Goal: Book appointment/travel/reservation

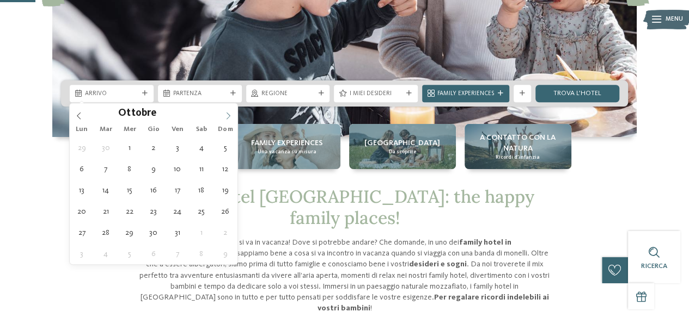
click at [228, 117] on icon at bounding box center [228, 115] width 4 height 7
type input "****"
click at [228, 117] on icon at bounding box center [228, 115] width 4 height 7
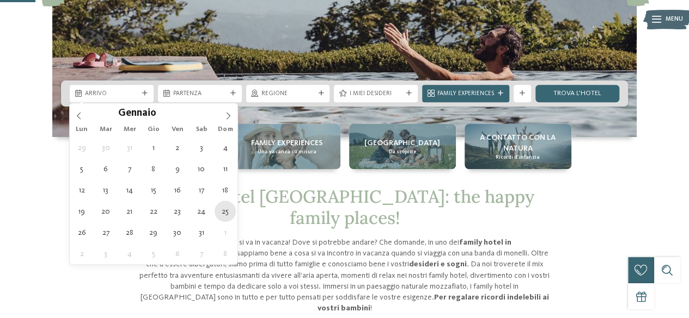
type div "[DATE]"
type input "****"
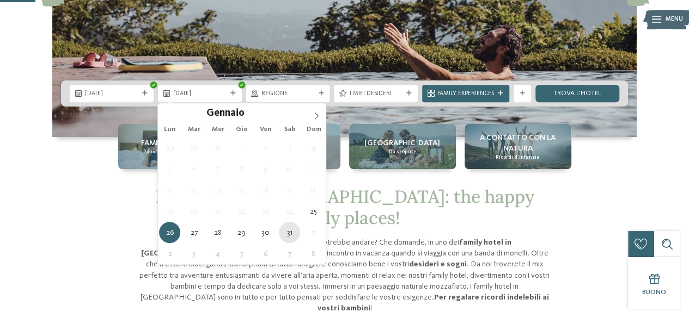
type div "[DATE]"
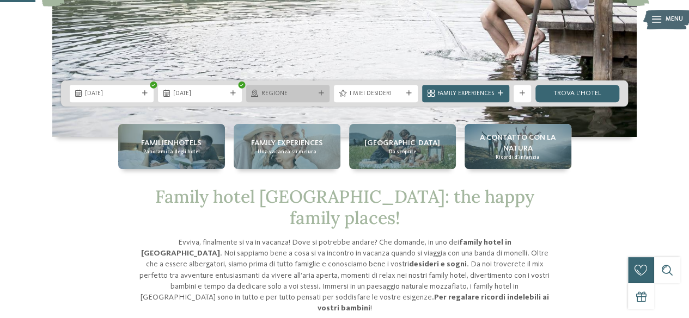
click at [305, 88] on div "Regione" at bounding box center [288, 93] width 84 height 17
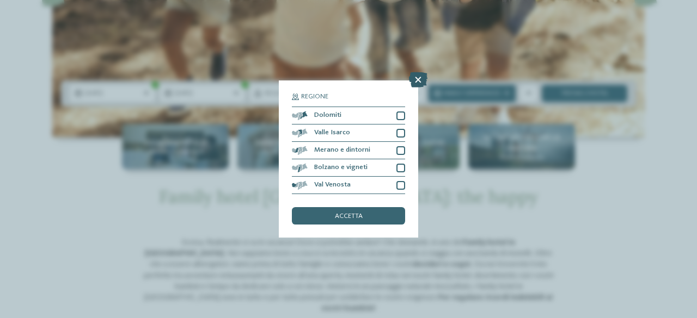
click at [417, 81] on icon at bounding box center [418, 79] width 19 height 15
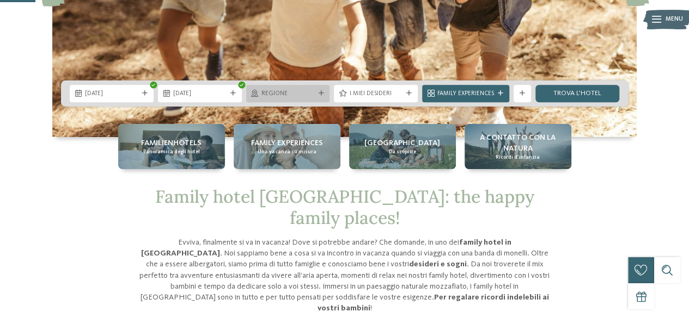
click at [309, 91] on span "Regione" at bounding box center [287, 94] width 53 height 9
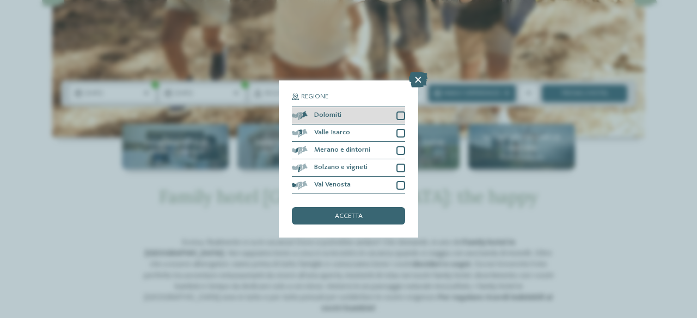
click at [398, 113] on div at bounding box center [400, 116] width 9 height 9
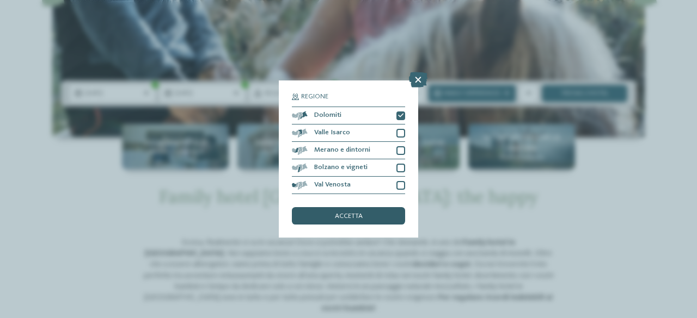
click at [340, 218] on span "accetta" at bounding box center [349, 216] width 28 height 7
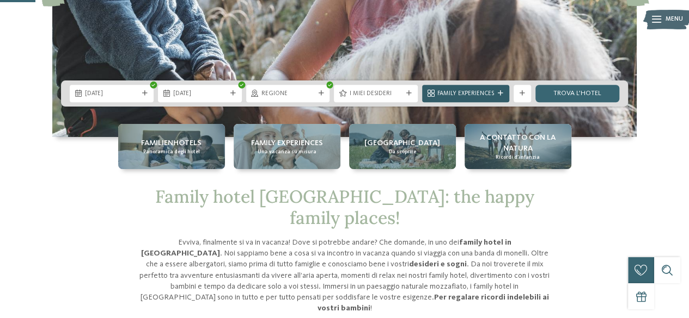
click at [492, 95] on span "Family Experiences" at bounding box center [465, 94] width 57 height 9
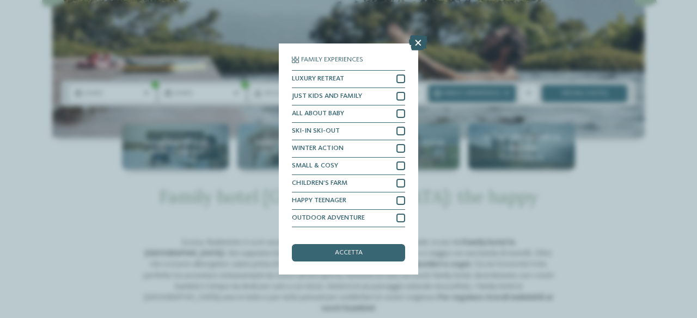
click at [419, 47] on icon at bounding box center [418, 42] width 19 height 15
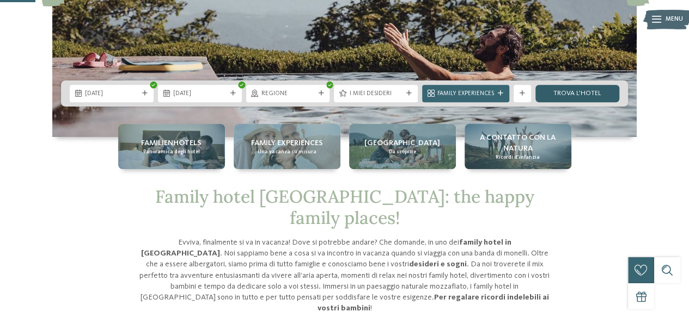
click at [582, 93] on link "trova l’hotel" at bounding box center [577, 93] width 84 height 17
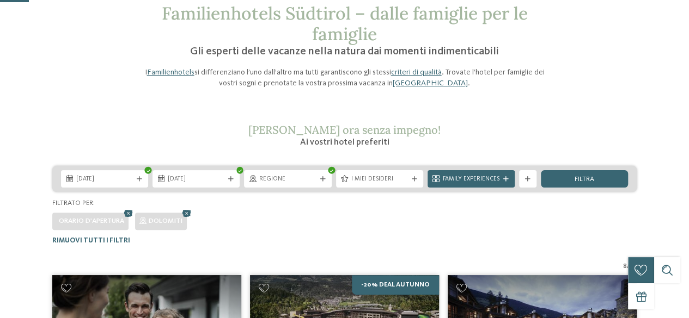
scroll to position [58, 0]
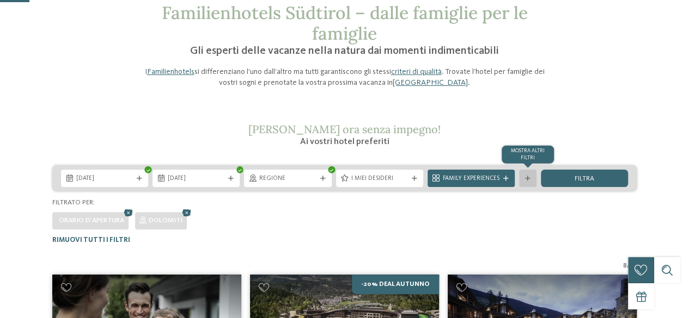
click at [526, 181] on icon at bounding box center [527, 178] width 5 height 5
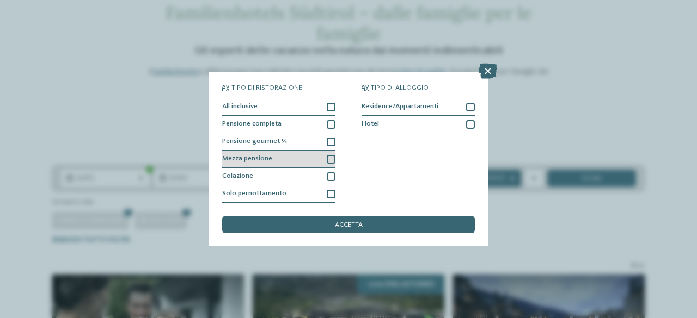
click at [332, 159] on div at bounding box center [331, 159] width 9 height 9
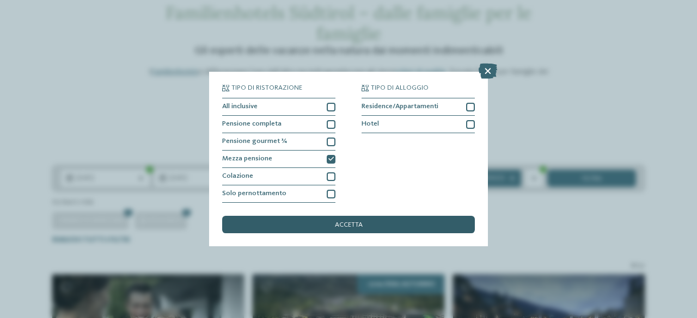
click at [355, 229] on div "accetta" at bounding box center [348, 224] width 253 height 17
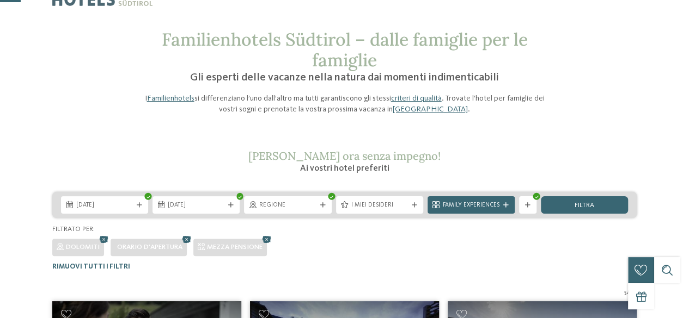
scroll to position [0, 0]
